Goal: Task Accomplishment & Management: Manage account settings

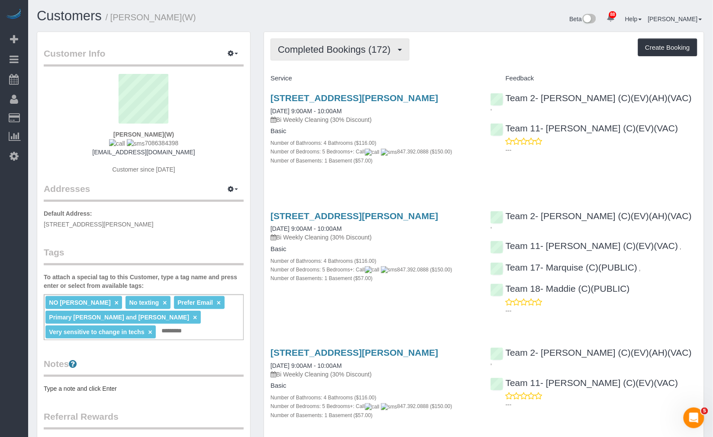
click at [352, 59] on button "Completed Bookings (172)" at bounding box center [339, 50] width 139 height 22
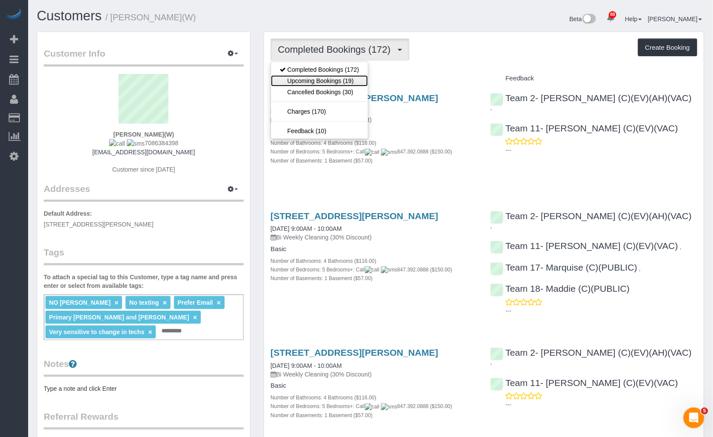
click at [348, 78] on link "Upcoming Bookings (19)" at bounding box center [319, 80] width 97 height 11
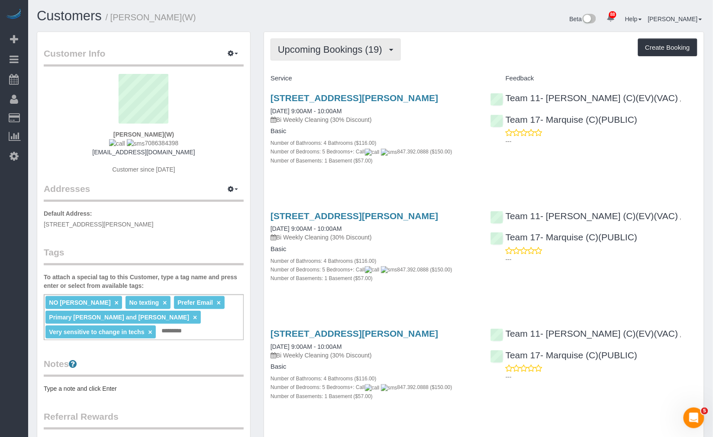
click at [330, 50] on span "Upcoming Bookings (19)" at bounding box center [332, 49] width 109 height 11
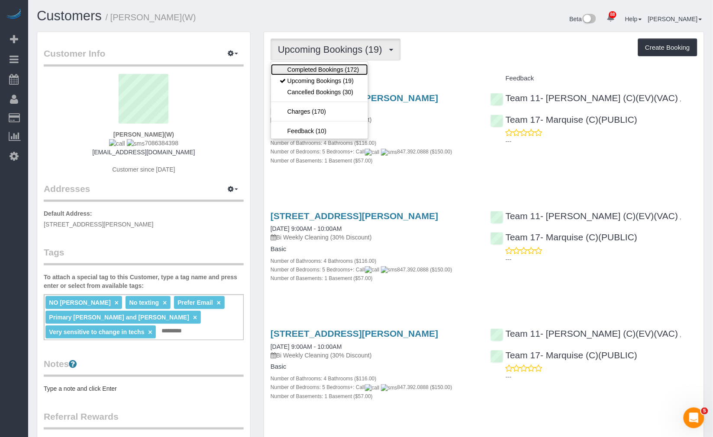
click at [310, 74] on link "Completed Bookings (172)" at bounding box center [319, 69] width 97 height 11
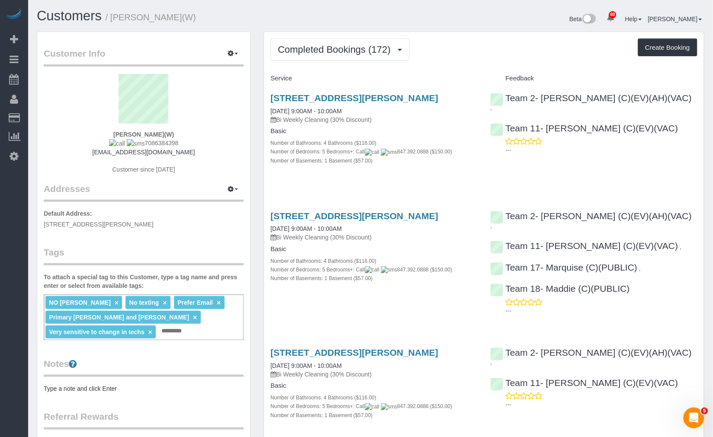
drag, startPoint x: 203, startPoint y: 19, endPoint x: 152, endPoint y: 25, distance: 50.5
click at [144, 23] on h1 "Customers / Julia Doyle(W)" at bounding box center [200, 16] width 327 height 15
click at [216, 16] on h1 "Customers / Julia Doyle(W)" at bounding box center [200, 16] width 327 height 15
drag, startPoint x: 184, startPoint y: 16, endPoint x: 115, endPoint y: 21, distance: 69.4
click at [115, 21] on h1 "Customers / Julia Doyle(W)" at bounding box center [200, 16] width 327 height 15
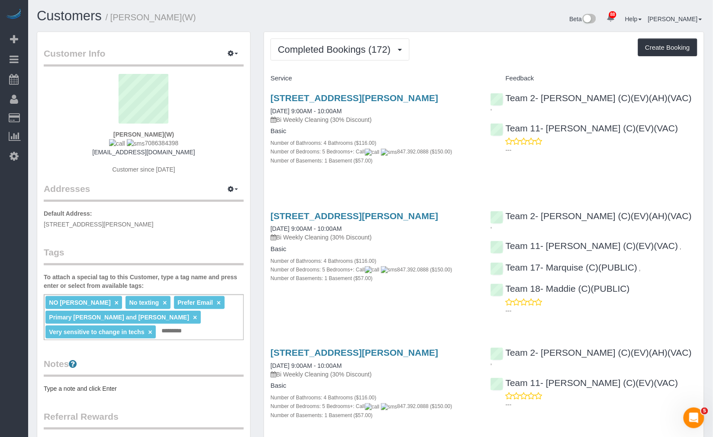
copy small "[PERSON_NAME](W)"
click at [89, 16] on link "Customers" at bounding box center [69, 15] width 65 height 15
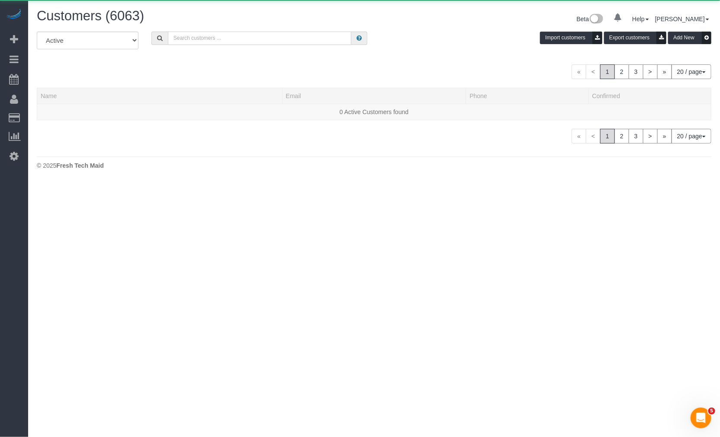
click at [227, 39] on input "text" at bounding box center [260, 38] width 184 height 13
paste input "Joe Scannell"
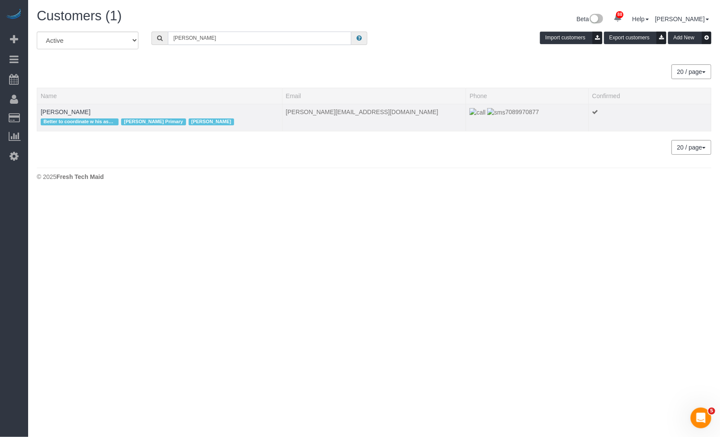
type input "Joe Scannell"
click at [67, 106] on td "Joe Scannell Better to coordinate w his assistant Jim email in work order Candi…" at bounding box center [159, 117] width 245 height 27
click at [77, 109] on td "Joe Scannell Better to coordinate w his assistant Jim email in work order Candi…" at bounding box center [159, 117] width 245 height 27
click at [61, 111] on link "Joe Scannell" at bounding box center [66, 112] width 50 height 7
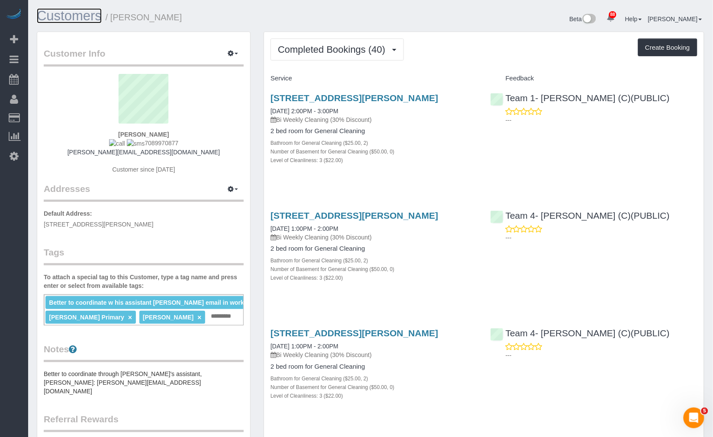
click at [68, 10] on link "Customers" at bounding box center [69, 15] width 65 height 15
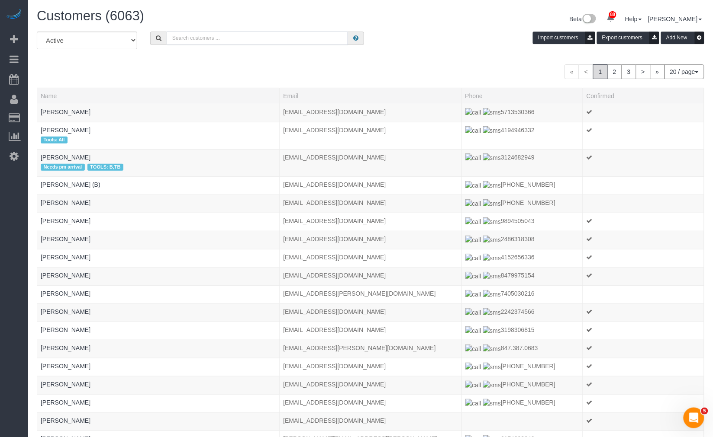
click at [232, 36] on input "text" at bounding box center [257, 38] width 181 height 13
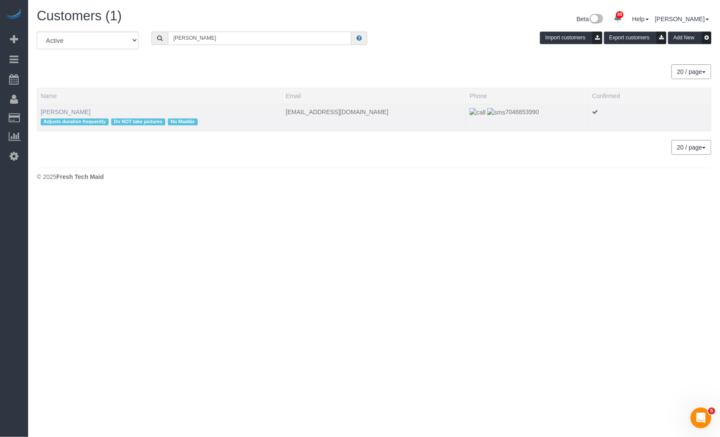
type input "monal patel"
click at [58, 110] on link "[PERSON_NAME]" at bounding box center [66, 112] width 50 height 7
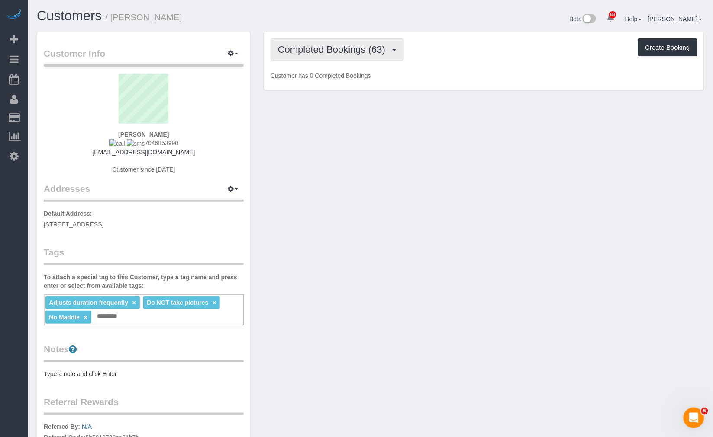
click at [358, 48] on span "Completed Bookings (63)" at bounding box center [334, 49] width 112 height 11
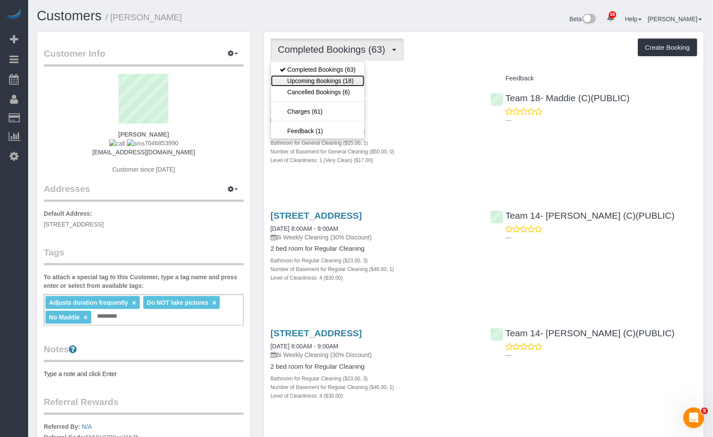
click at [310, 79] on link "Upcoming Bookings (18)" at bounding box center [317, 80] width 93 height 11
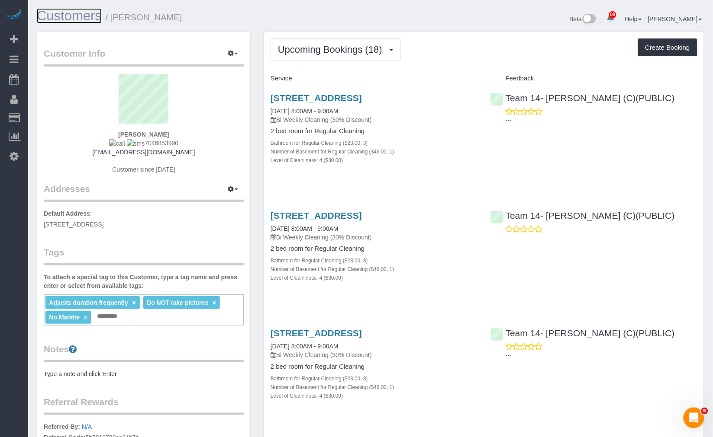
click at [63, 14] on link "Customers" at bounding box center [69, 15] width 65 height 15
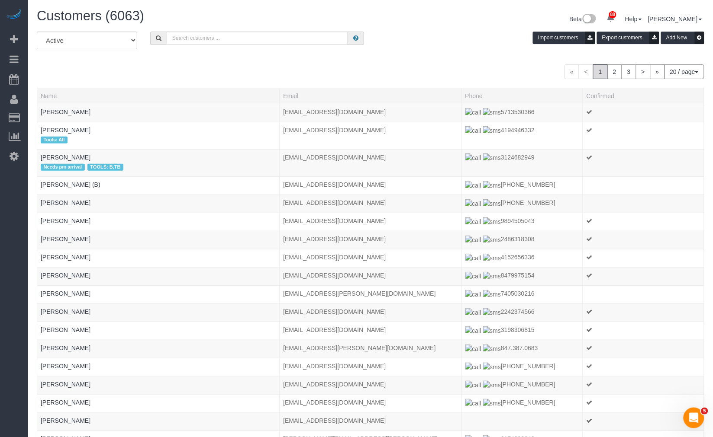
click at [301, 26] on div "Customers (6063)" at bounding box center [200, 18] width 340 height 19
click at [284, 32] on input "text" at bounding box center [257, 38] width 181 height 13
type input "Alexis Cohen-Pena"
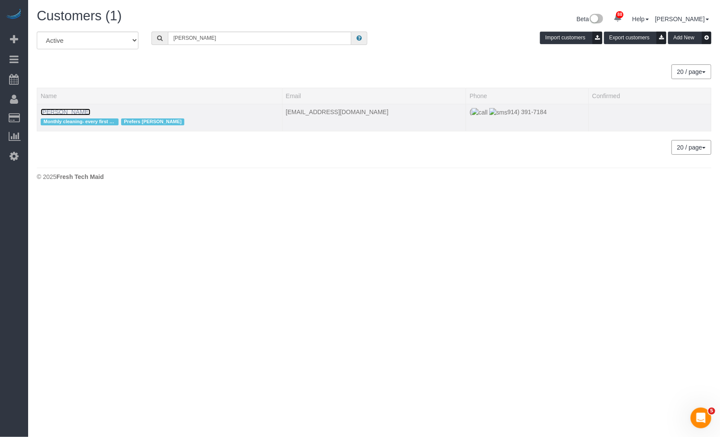
click at [77, 113] on link "Alexis Cohen-Pena" at bounding box center [66, 112] width 50 height 7
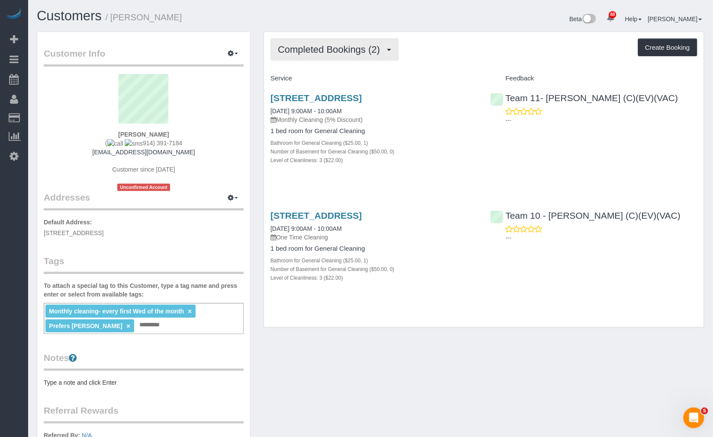
click at [318, 53] on span "Completed Bookings (2)" at bounding box center [331, 49] width 106 height 11
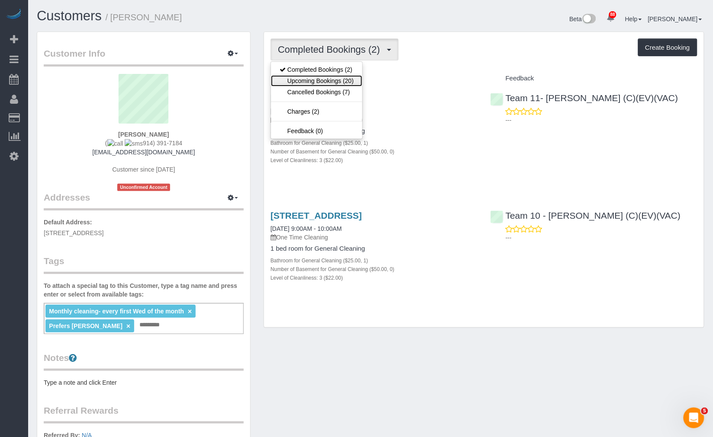
click at [319, 78] on link "Upcoming Bookings (20)" at bounding box center [316, 80] width 91 height 11
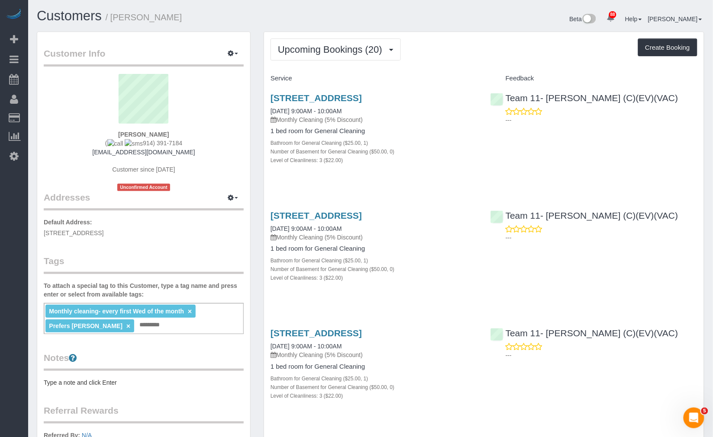
click at [161, 325] on div "Monthly cleaning- every first Wed of the month × Prefers Susanna × Add a tag" at bounding box center [144, 318] width 200 height 31
type input "*"
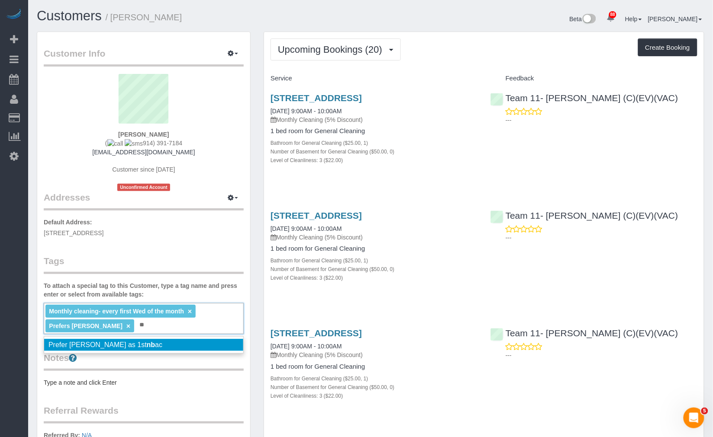
type input "*"
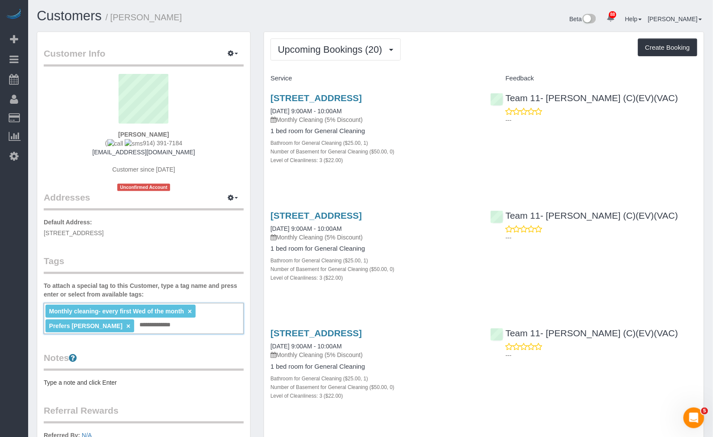
type input "**********"
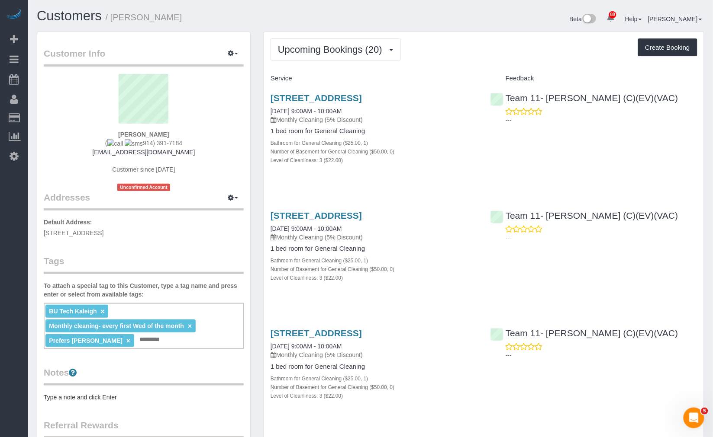
drag, startPoint x: 188, startPoint y: 142, endPoint x: 135, endPoint y: 142, distance: 52.4
click at [135, 142] on div "Alexis Cohen-Pena ( 914) 391-7184 cohenpen@gmail.com Customer since 2025 Unconf…" at bounding box center [144, 132] width 200 height 117
copy span "914) 391-7184"
click at [312, 47] on span "Upcoming Bookings (20)" at bounding box center [332, 49] width 109 height 11
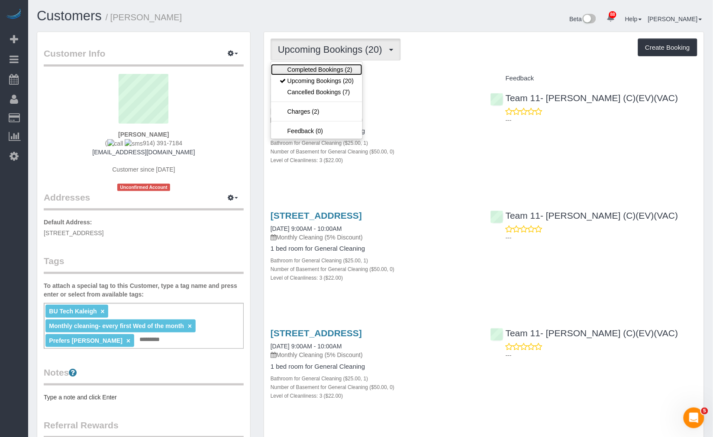
click at [323, 69] on link "Completed Bookings (2)" at bounding box center [316, 69] width 91 height 11
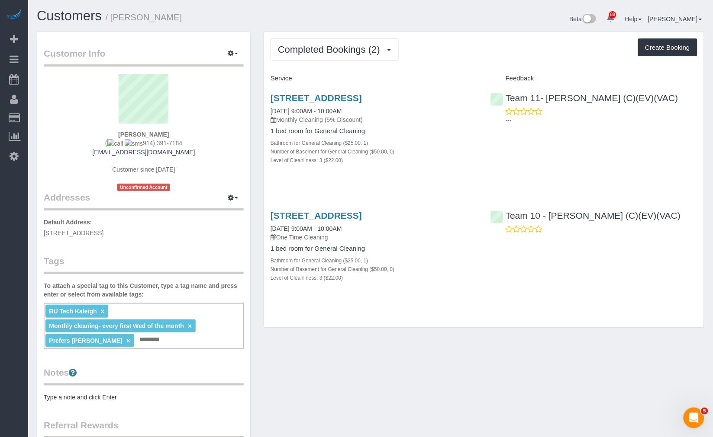
drag, startPoint x: 193, startPoint y: 16, endPoint x: 113, endPoint y: 22, distance: 80.3
click at [113, 22] on h1 "Customers / Alexis Cohen-Pena" at bounding box center [200, 16] width 327 height 15
copy small "Alexis Cohen-Pena"
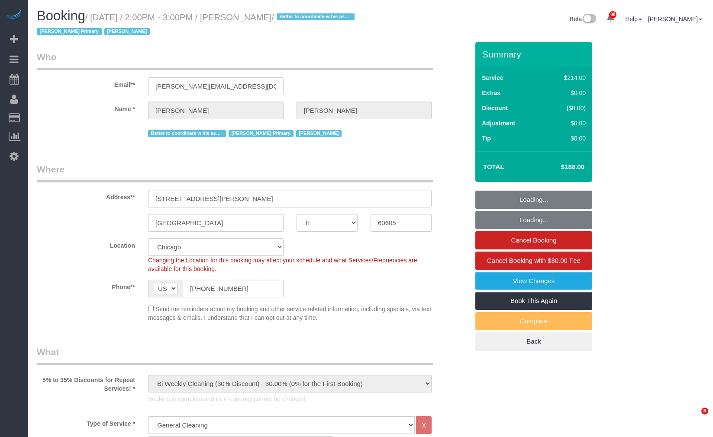
select select "IL"
select select "512"
select select "2"
select select "3"
select select "number:1"
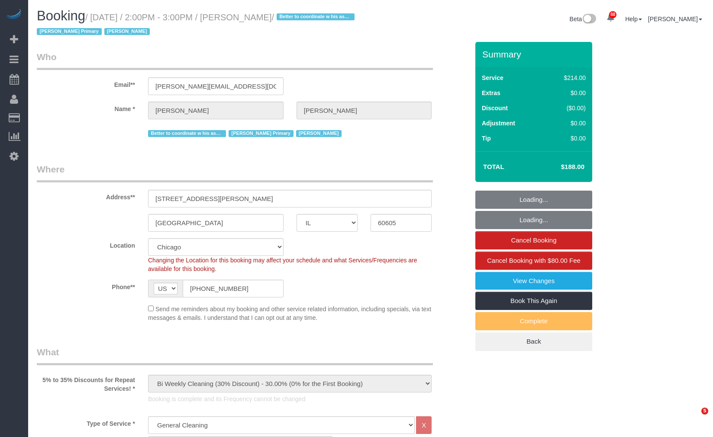
select select "number:58"
select select "number:139"
select select "number:106"
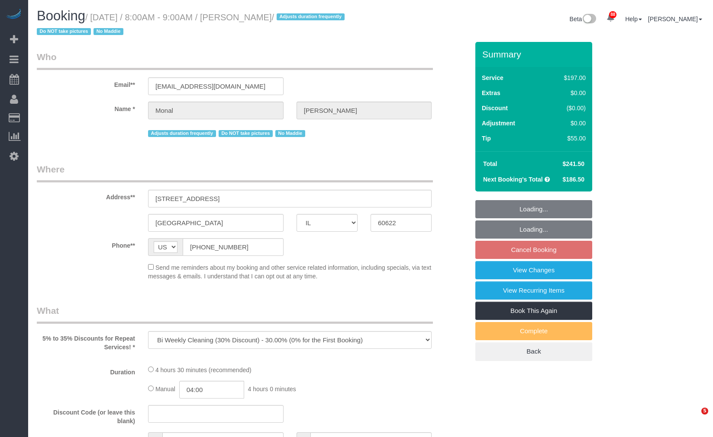
select select "IL"
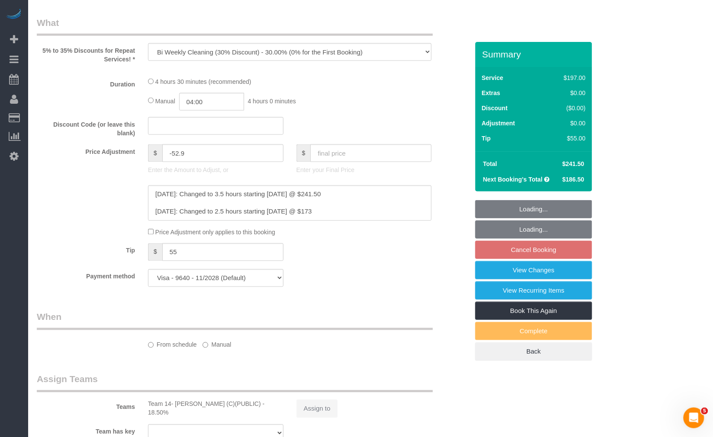
select select "number:1"
select select "number:58"
select select "number:139"
select select "number:106"
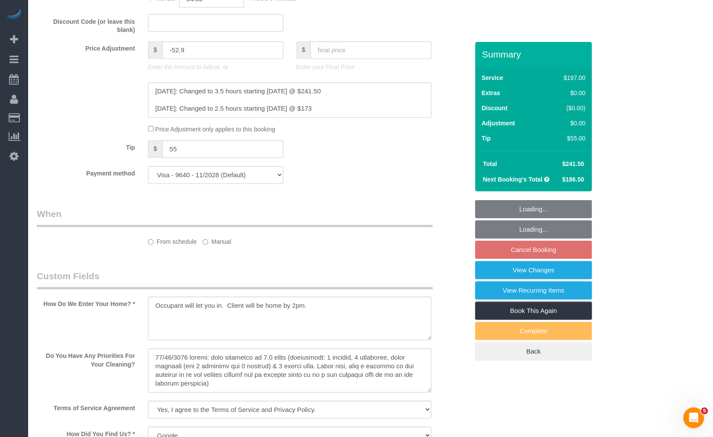
select select "object:1055"
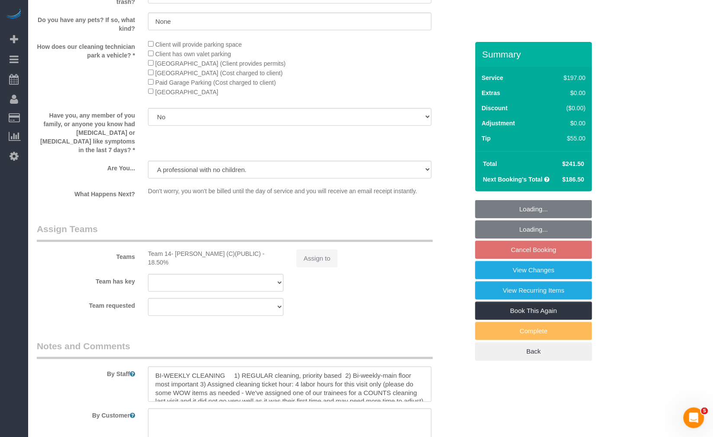
select select "512"
select select "3"
select select "1"
select select "4"
select select "spot1"
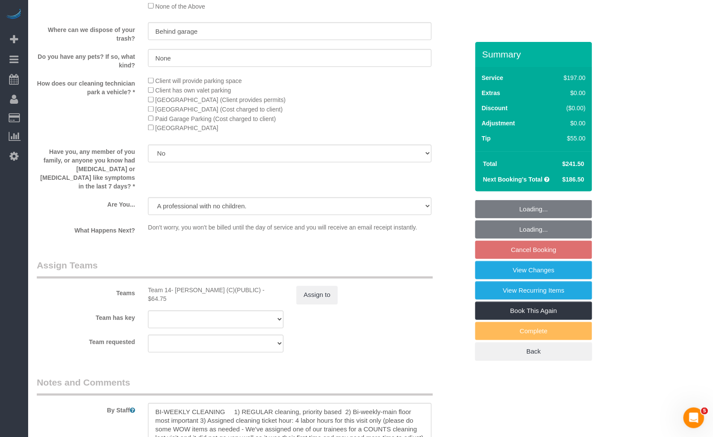
select select "3"
select select "1"
select select "4"
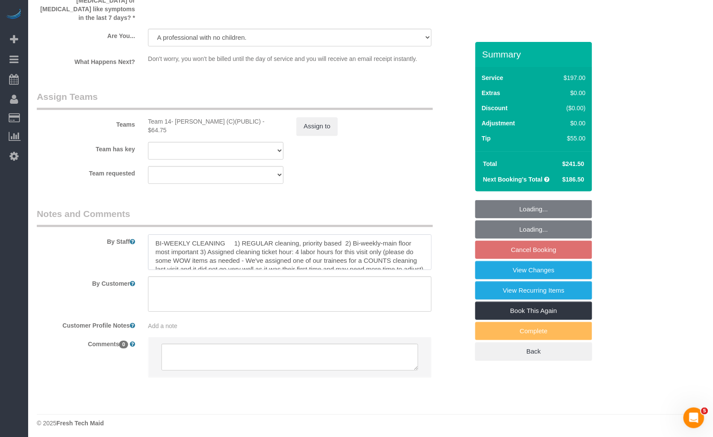
click at [261, 247] on textarea at bounding box center [289, 252] width 283 height 35
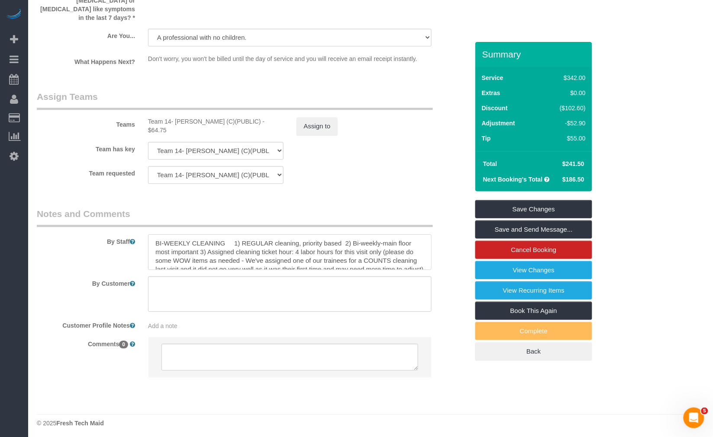
scroll to position [17, 0]
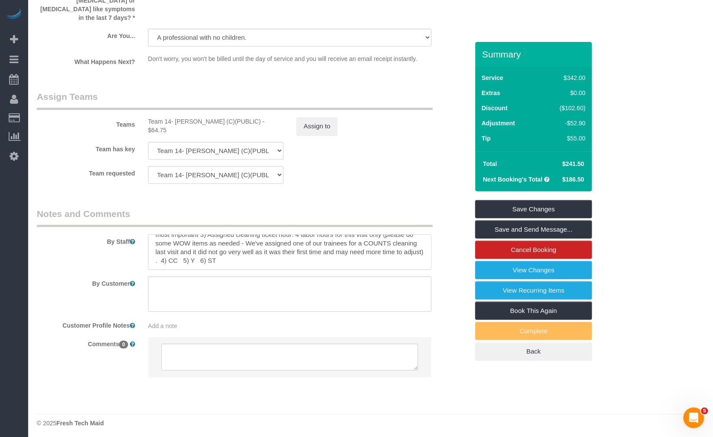
click at [327, 260] on textarea at bounding box center [289, 252] width 283 height 35
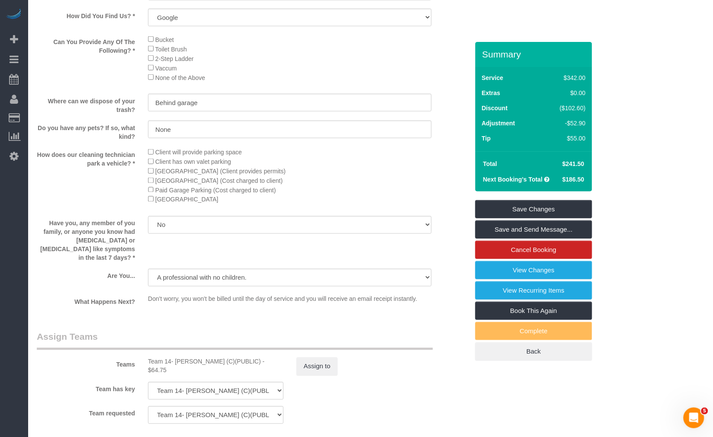
scroll to position [1096, 0]
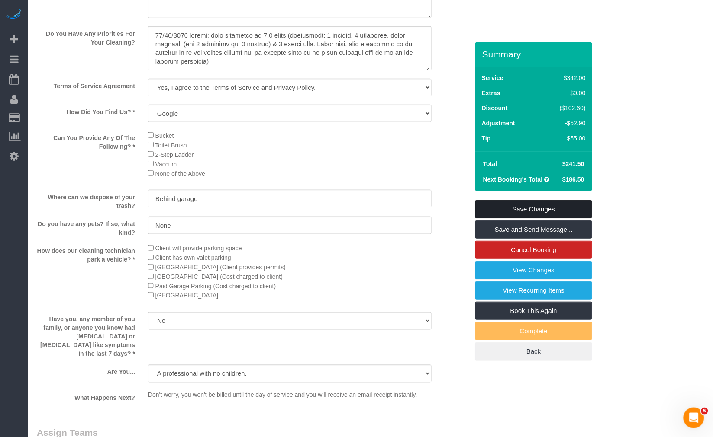
type textarea "BI-WEEKLY CLEANING 1) REGULAR cleaning, priority based 2) Bi-weekly-main floor …"
click at [513, 209] on link "Save Changes" at bounding box center [533, 209] width 117 height 18
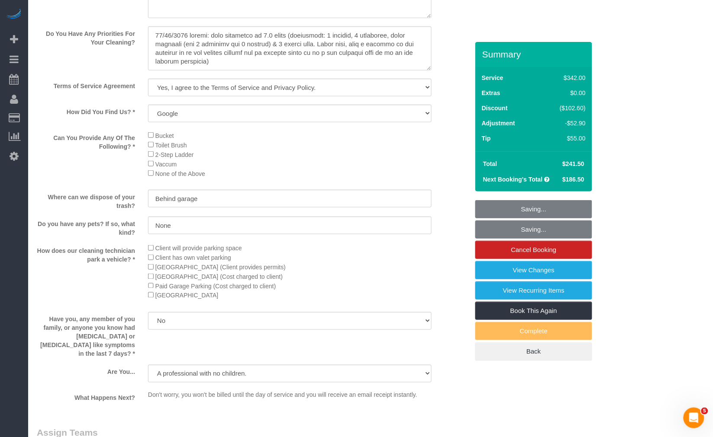
scroll to position [17, 0]
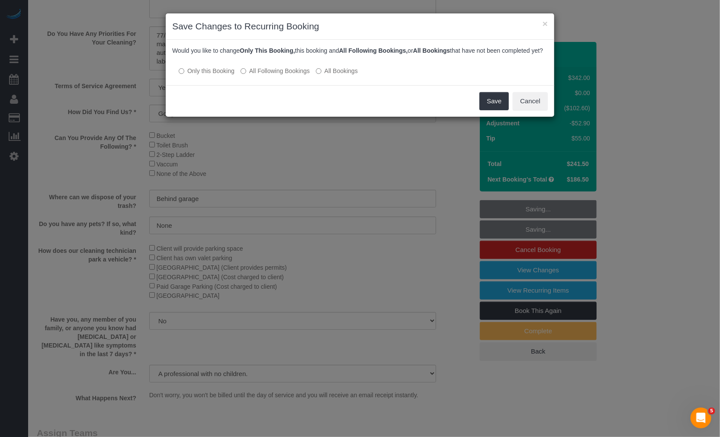
click at [283, 66] on div at bounding box center [360, 62] width 376 height 7
click at [283, 75] on label "All Following Bookings" at bounding box center [275, 71] width 69 height 9
click at [483, 106] on button "Save" at bounding box center [493, 101] width 29 height 18
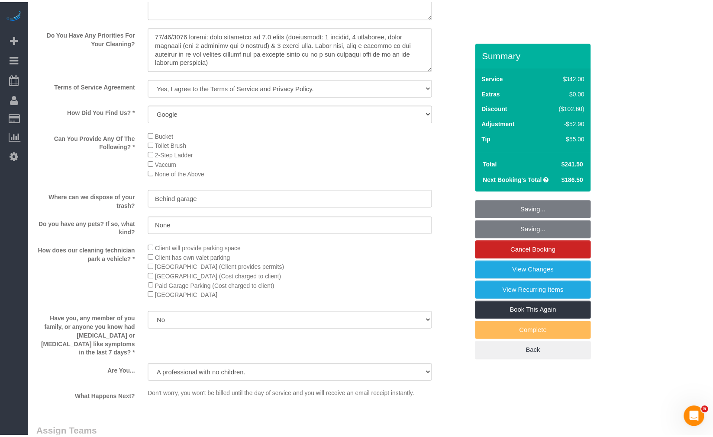
scroll to position [20, 0]
